Goal: Find specific page/section: Find specific page/section

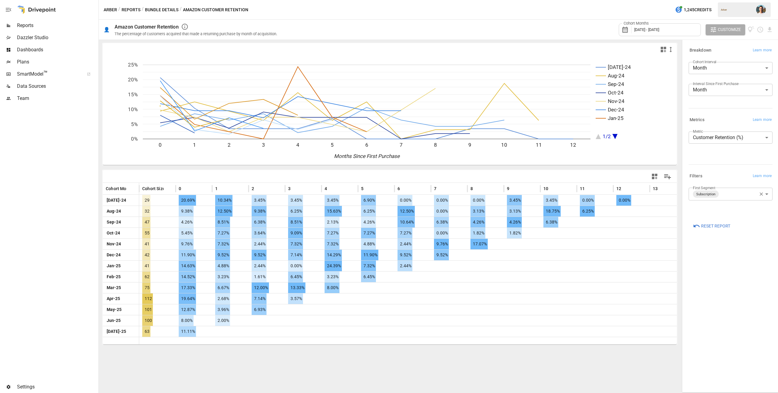
click at [56, 26] on span "Reports" at bounding box center [57, 25] width 80 height 7
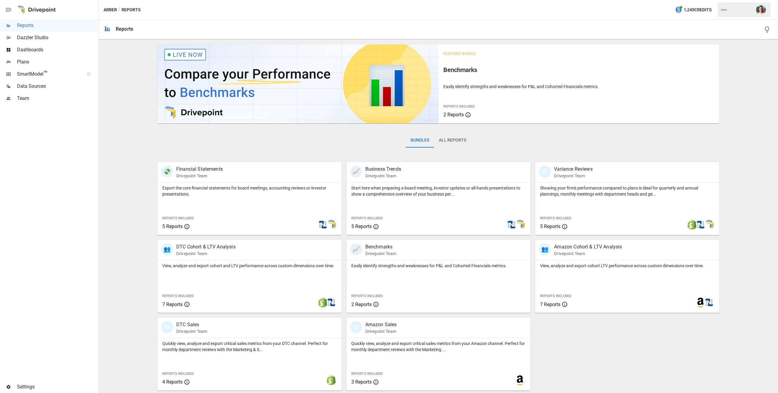
click at [609, 341] on div "💸 Financial Statements Drivepoint Team Export the core financial statements for…" at bounding box center [436, 273] width 567 height 233
click at [48, 22] on span "Reports" at bounding box center [57, 25] width 80 height 7
click at [261, 282] on div "View, analyze and export cohort and LTV performance across custom dimensions ov…" at bounding box center [249, 286] width 184 height 53
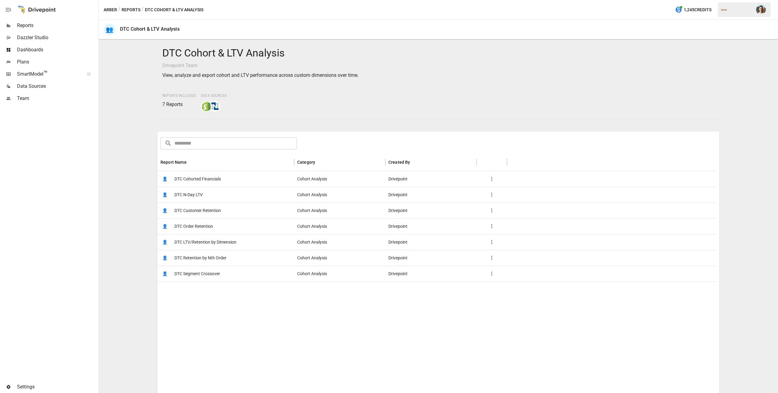
click at [209, 211] on span "DTC Customer Retention" at bounding box center [197, 210] width 46 height 15
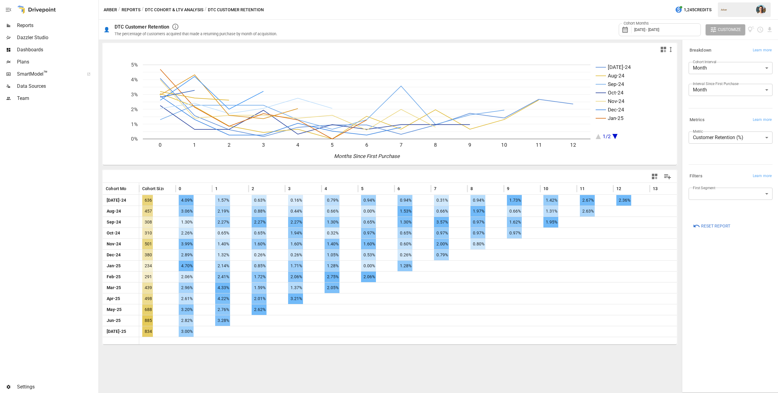
click at [721, 224] on span "Reset Report" at bounding box center [715, 226] width 29 height 8
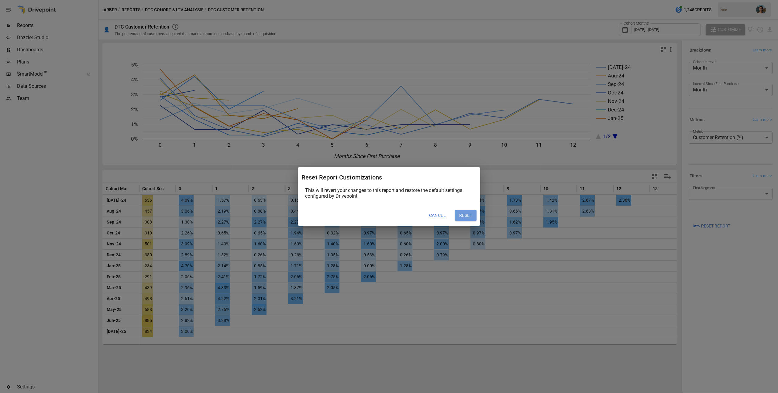
click at [462, 217] on button "Reset" at bounding box center [466, 215] width 22 height 11
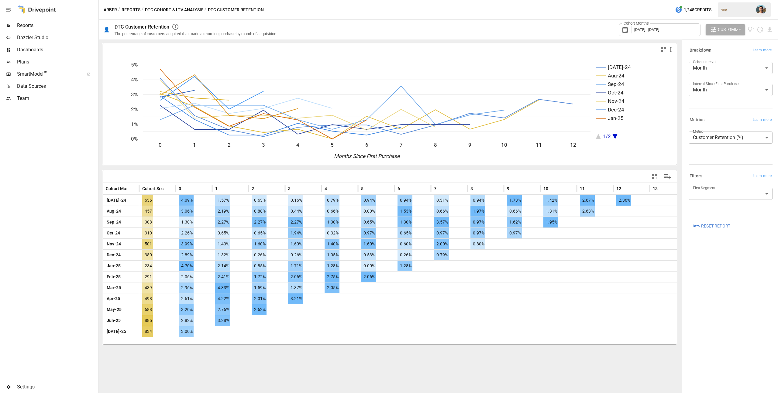
click at [761, 9] on img "" at bounding box center [761, 10] width 10 height 10
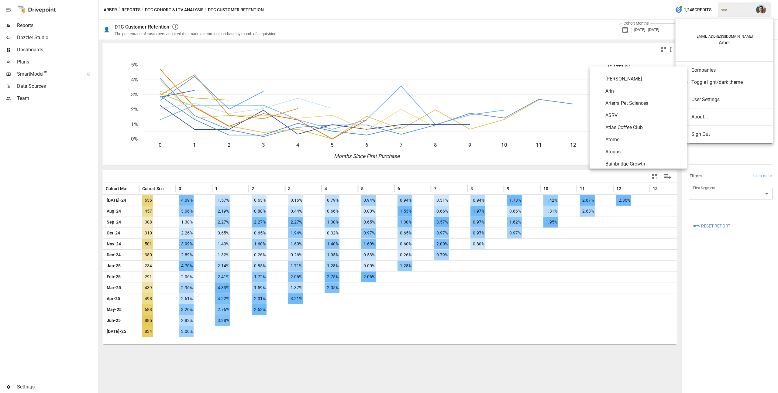
scroll to position [141, 0]
click at [636, 140] on span "Atorias" at bounding box center [643, 140] width 77 height 7
